Goal: Information Seeking & Learning: Learn about a topic

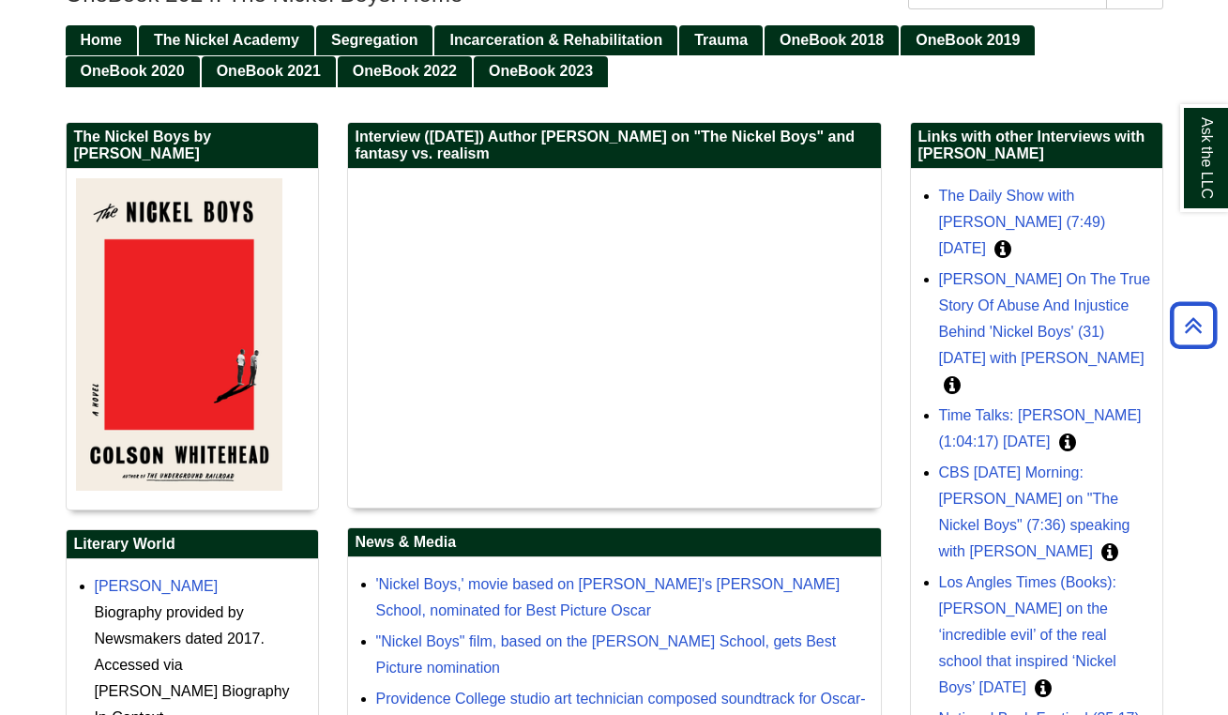
scroll to position [131, 0]
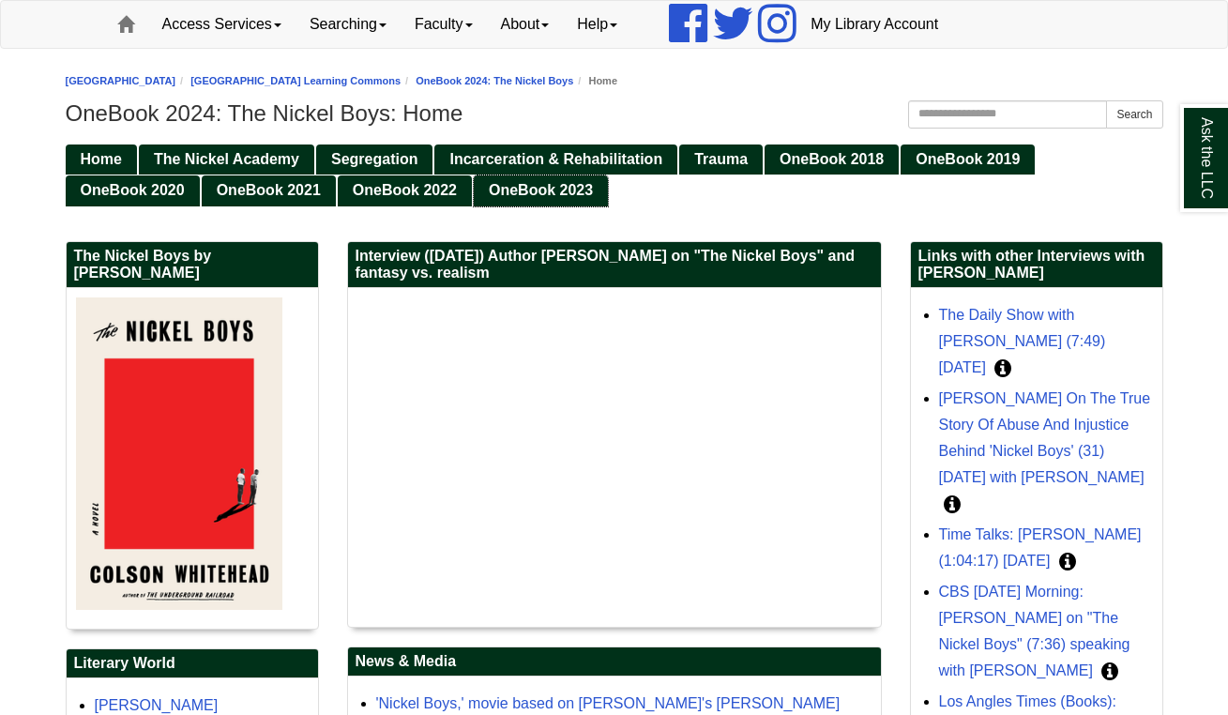
click at [555, 192] on span "OneBook 2023" at bounding box center [541, 190] width 104 height 16
click at [421, 195] on span "OneBook 2022" at bounding box center [405, 190] width 104 height 16
click at [279, 182] on span "OneBook 2021" at bounding box center [269, 190] width 104 height 16
click at [169, 184] on span "OneBook 2020" at bounding box center [133, 190] width 104 height 16
click at [980, 162] on span "OneBook 2019" at bounding box center [968, 159] width 104 height 16
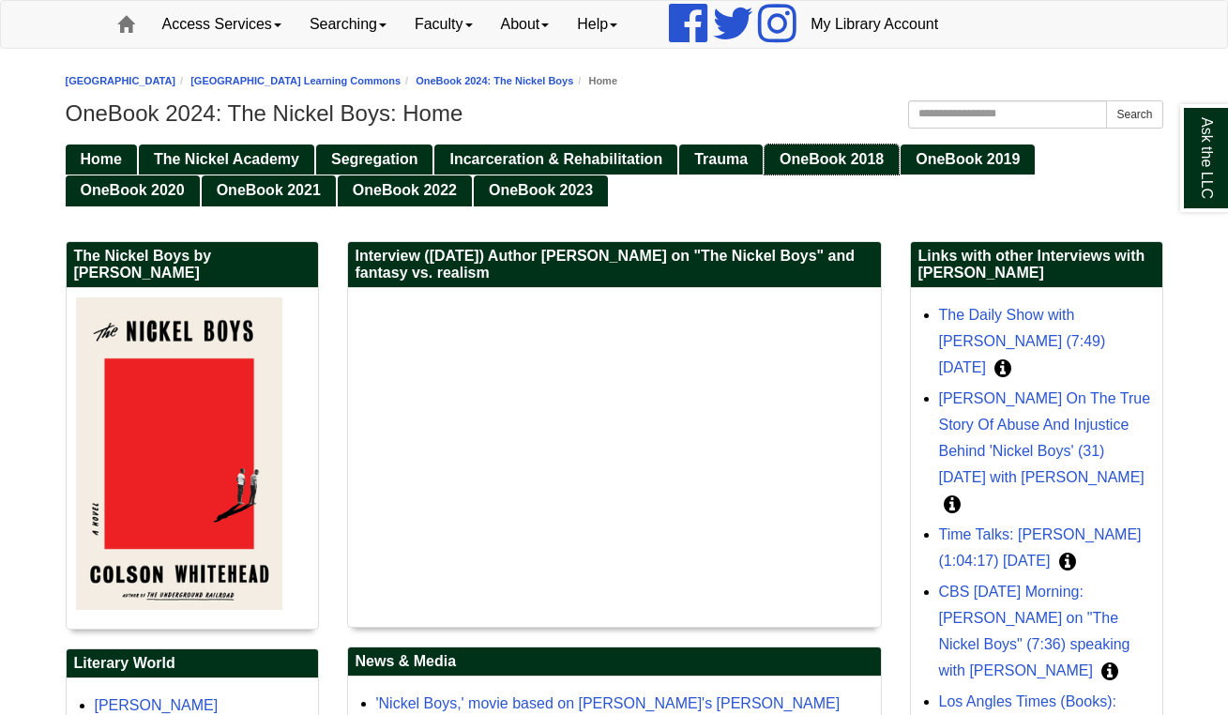
click at [814, 158] on span "OneBook 2018" at bounding box center [832, 159] width 104 height 16
click at [732, 161] on span "Trauma" at bounding box center [720, 159] width 53 height 16
click at [538, 156] on span "Incarceration & Rehabilitation" at bounding box center [555, 159] width 213 height 16
click at [367, 163] on span "Segregation" at bounding box center [374, 159] width 86 height 16
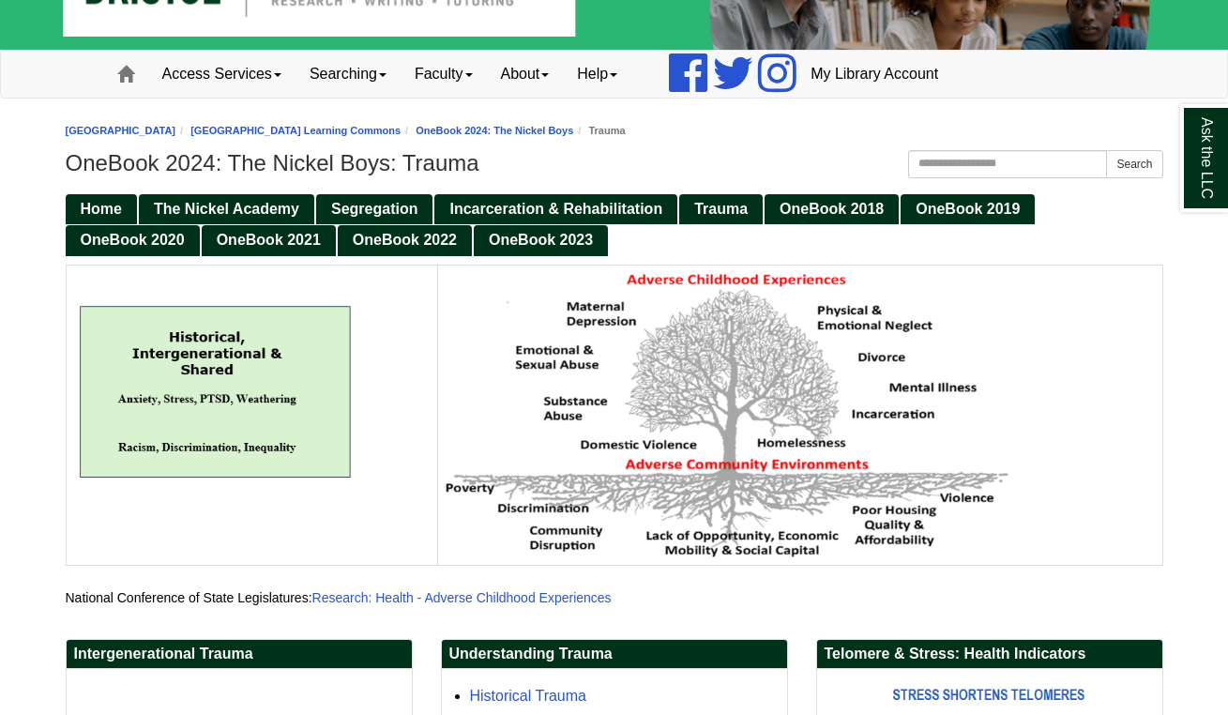
scroll to position [711, 0]
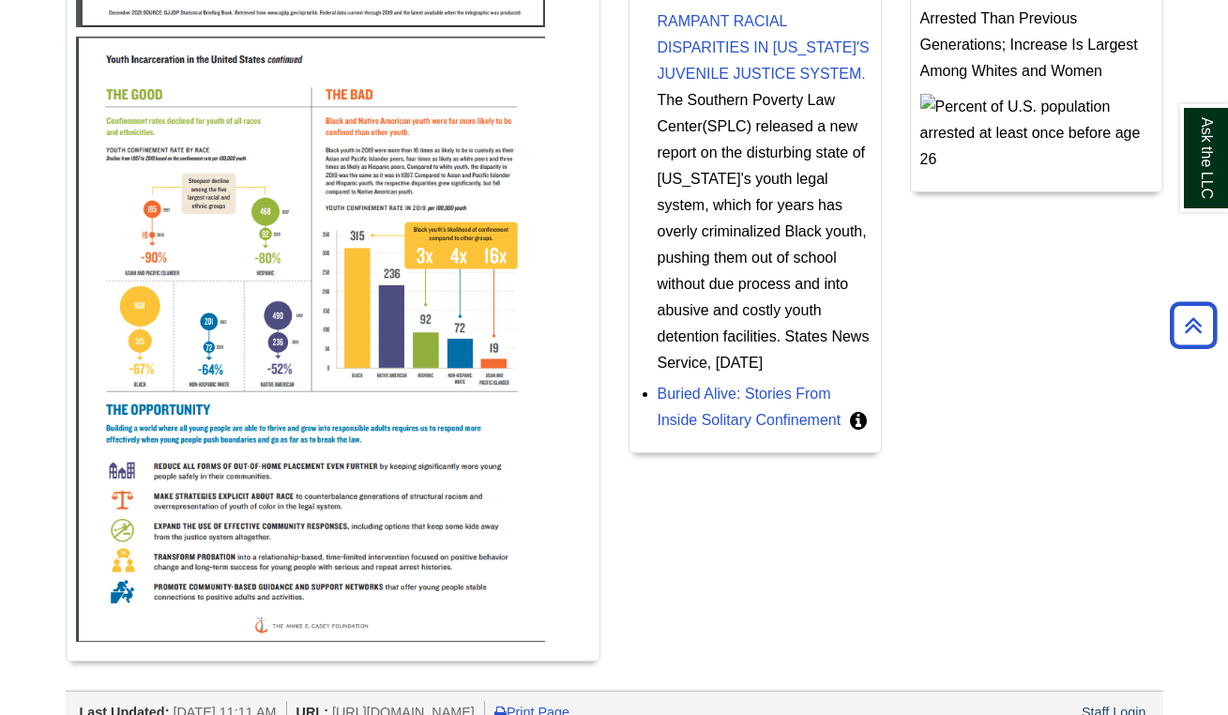
scroll to position [354, 0]
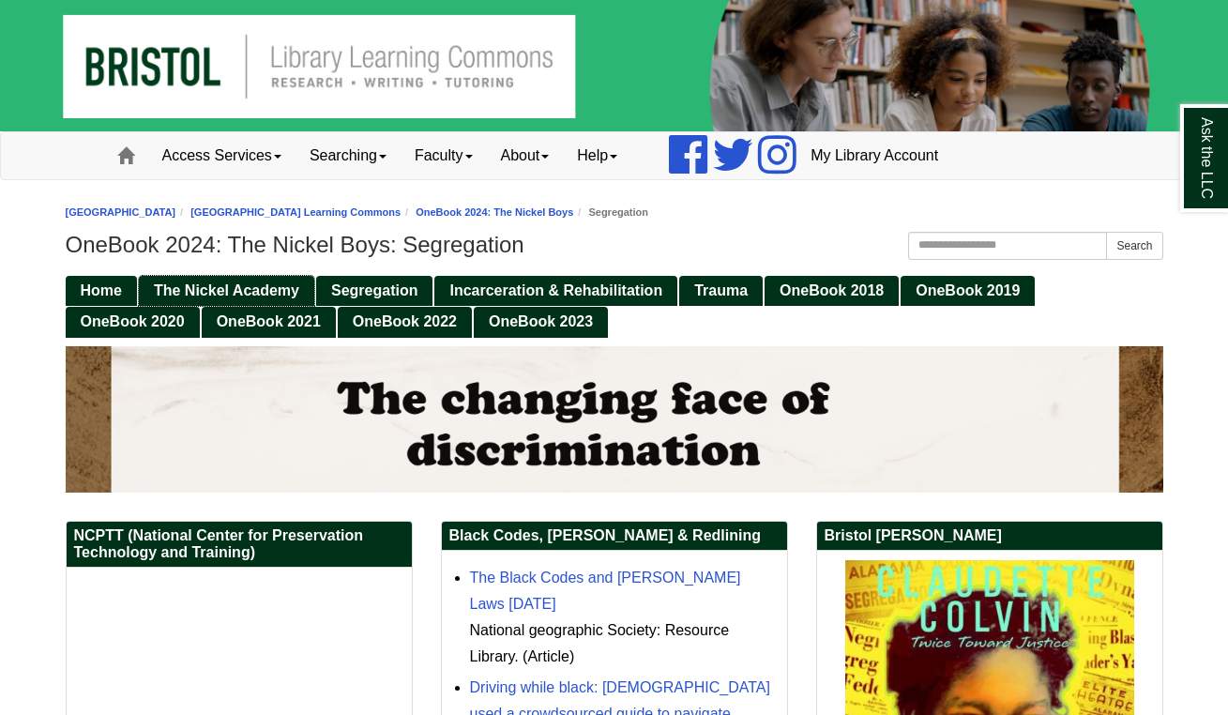
click at [227, 285] on span "The Nickel Academy" at bounding box center [226, 290] width 145 height 16
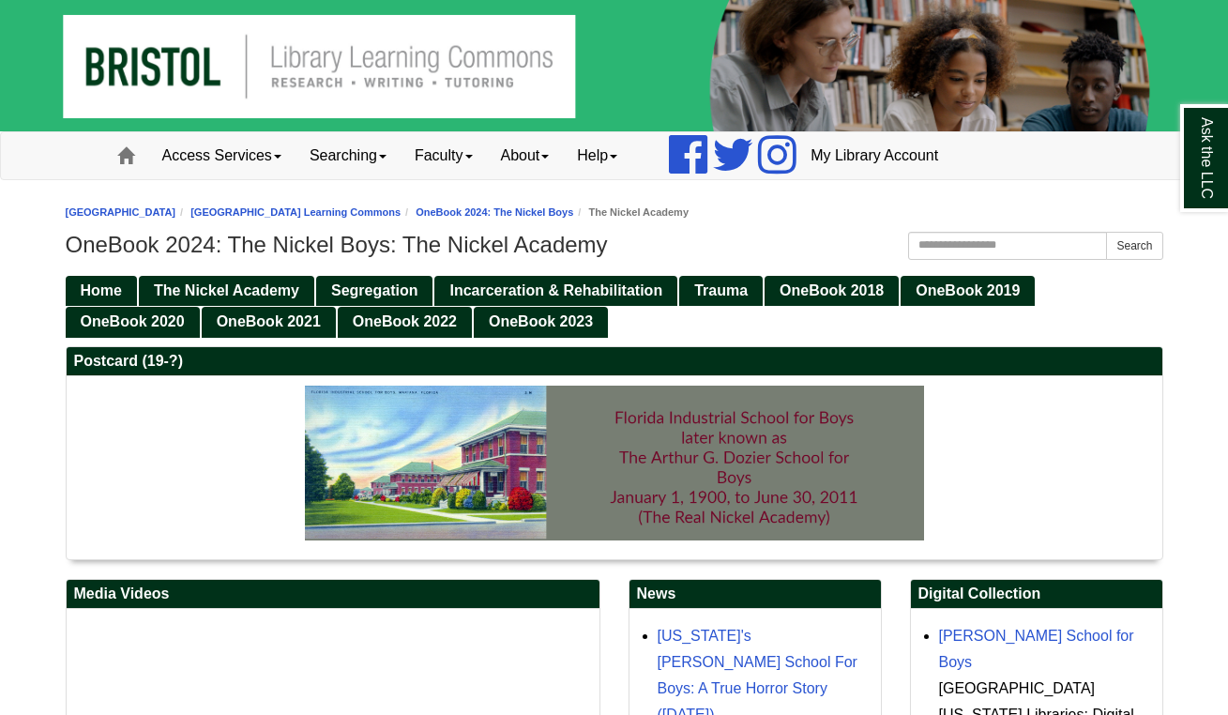
scroll to position [313, 0]
